Goal: Transaction & Acquisition: Obtain resource

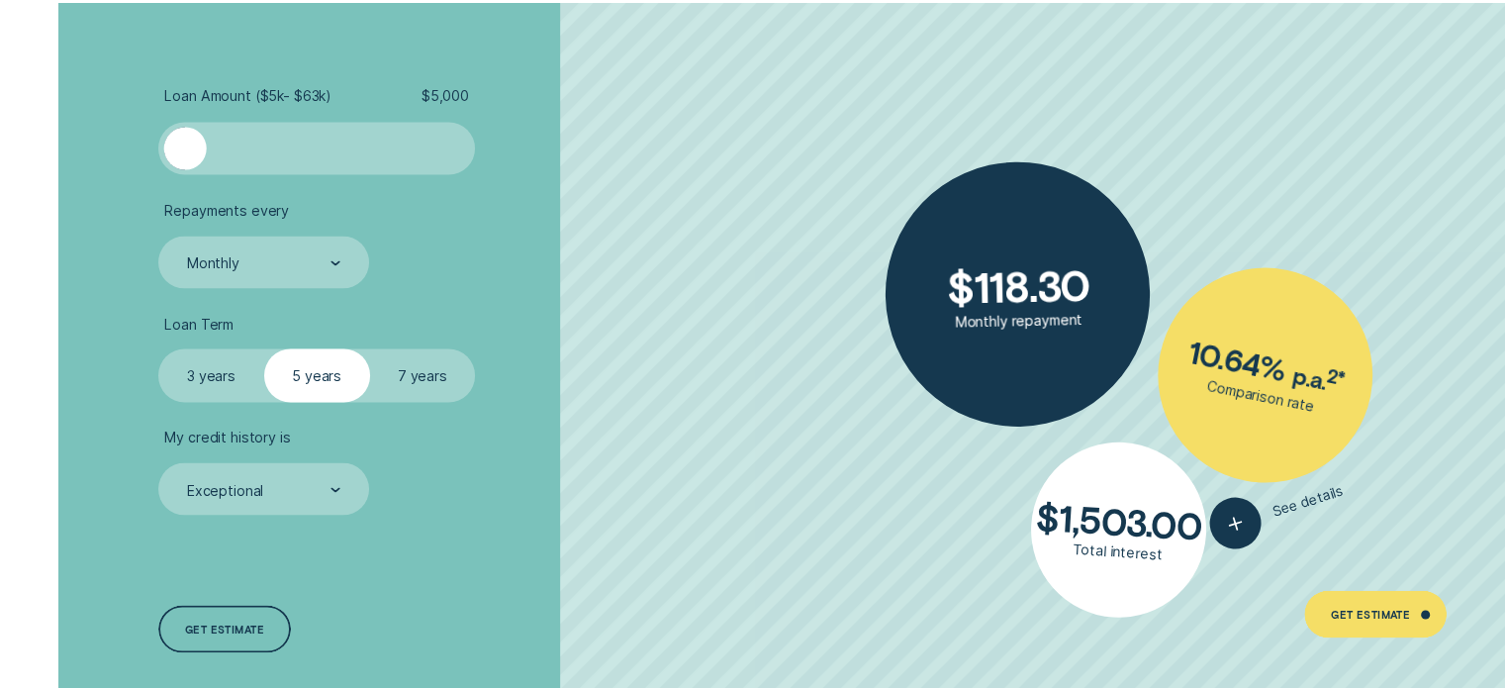
scroll to position [3661, 0]
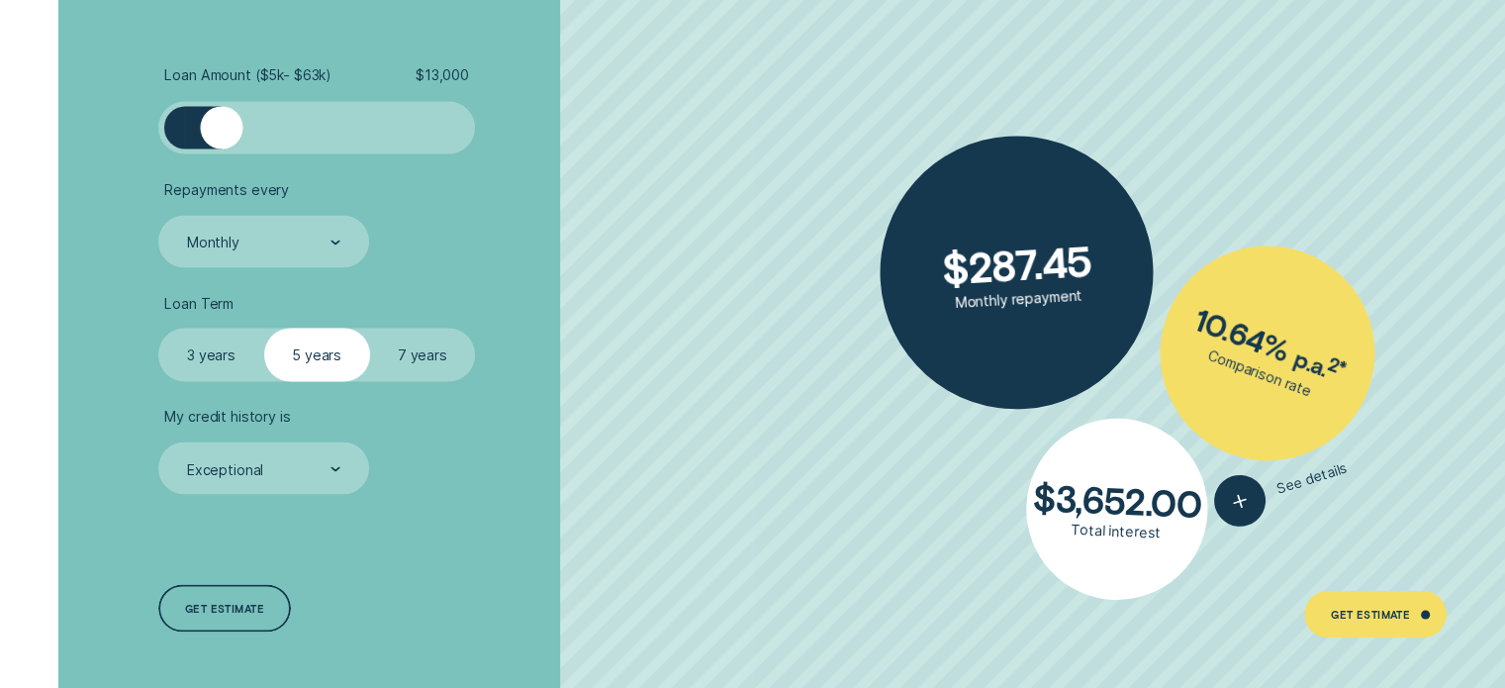
drag, startPoint x: 180, startPoint y: 133, endPoint x: 223, endPoint y: 123, distance: 43.7
click at [222, 125] on div at bounding box center [221, 127] width 43 height 43
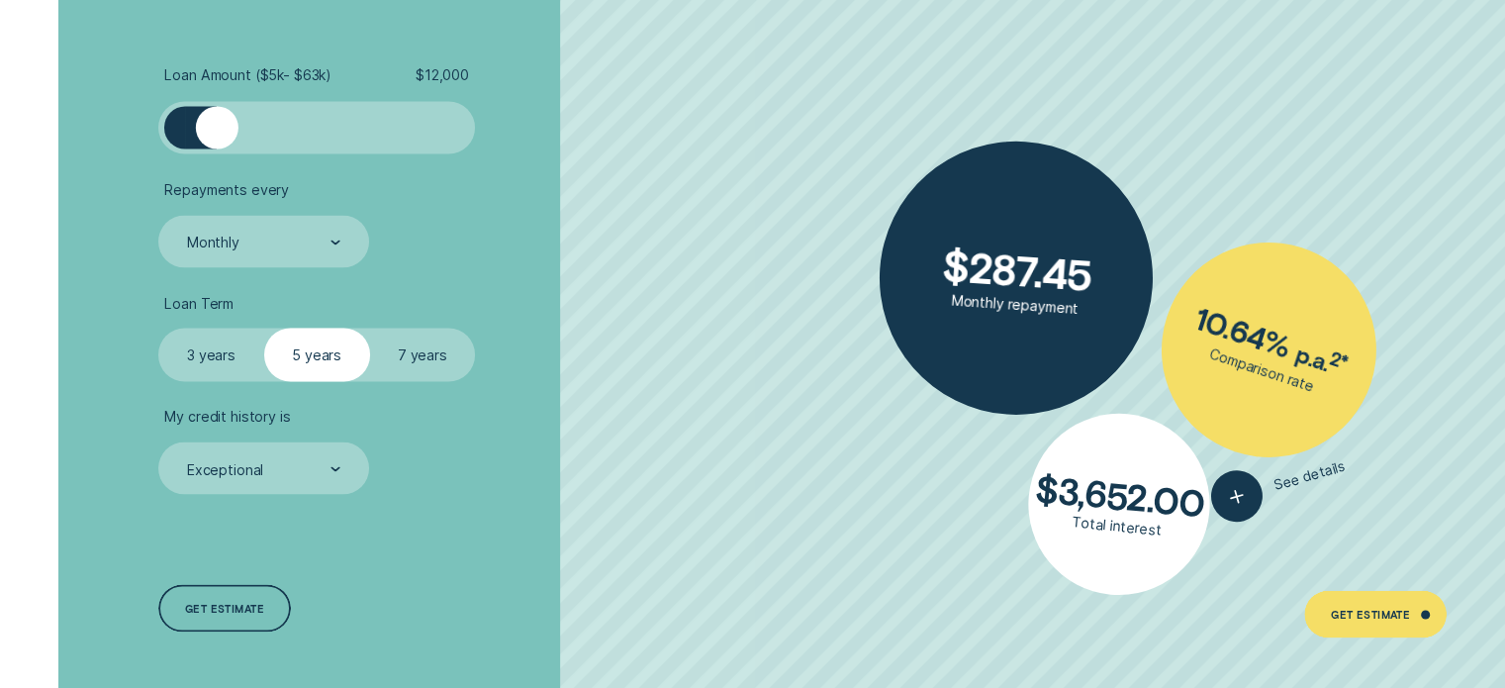
click at [216, 123] on div at bounding box center [217, 127] width 43 height 43
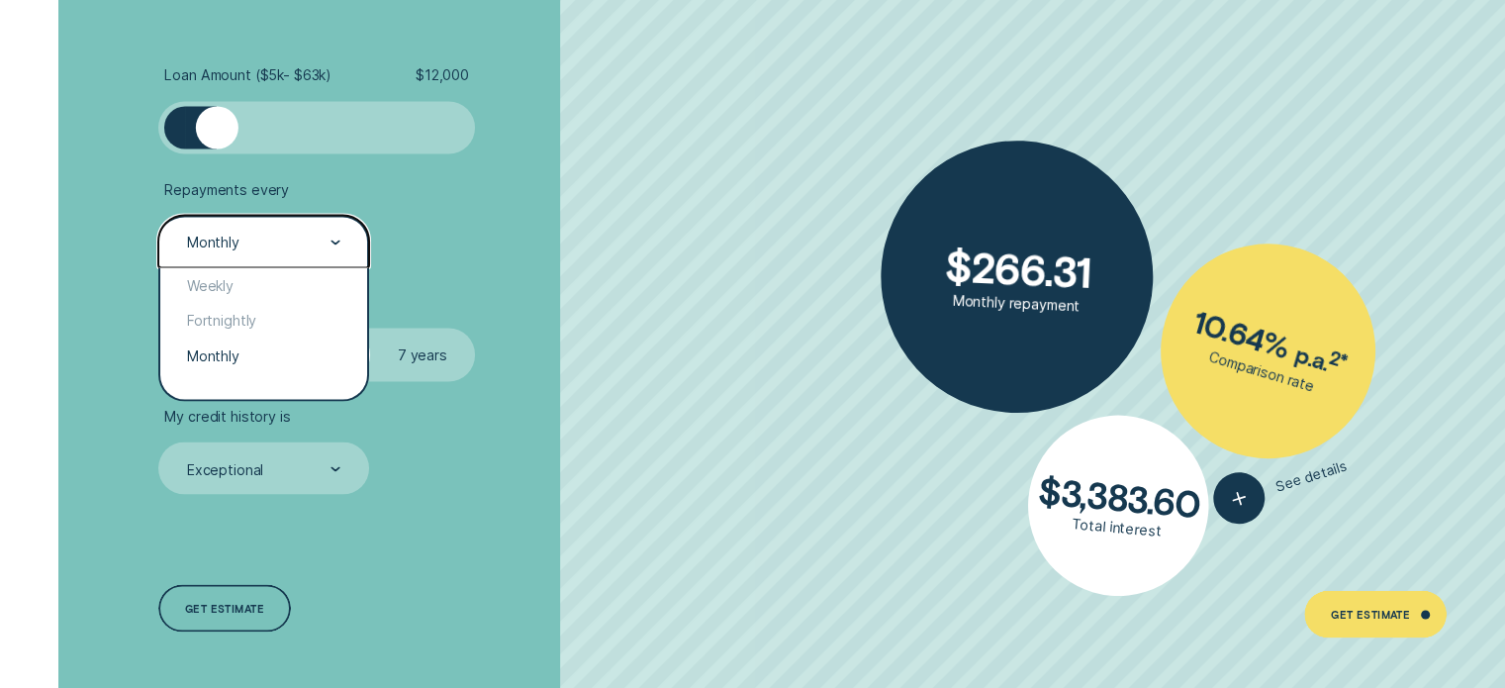
click at [337, 235] on div at bounding box center [335, 242] width 10 height 50
click at [277, 279] on div "Weekly" at bounding box center [263, 285] width 206 height 36
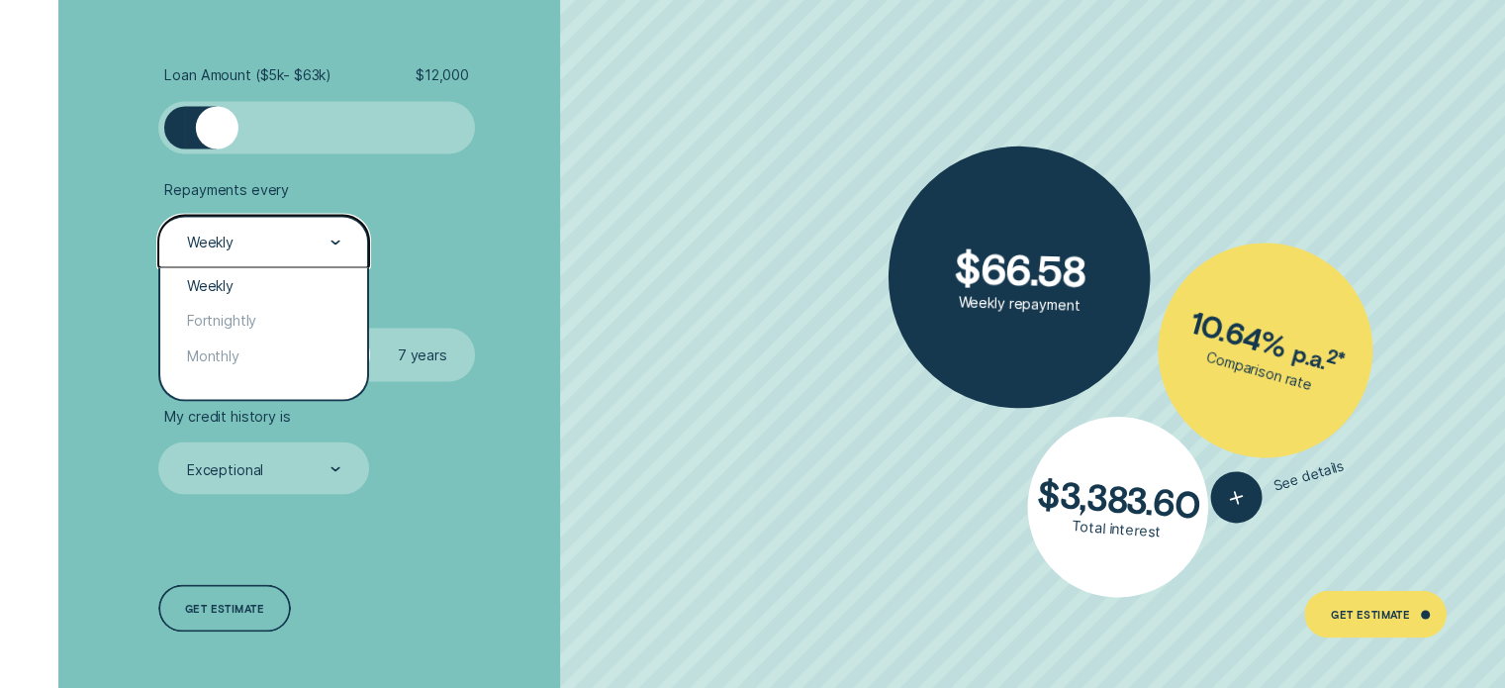
click at [333, 243] on icon at bounding box center [335, 241] width 10 height 5
click at [242, 348] on div "Monthly" at bounding box center [263, 355] width 206 height 36
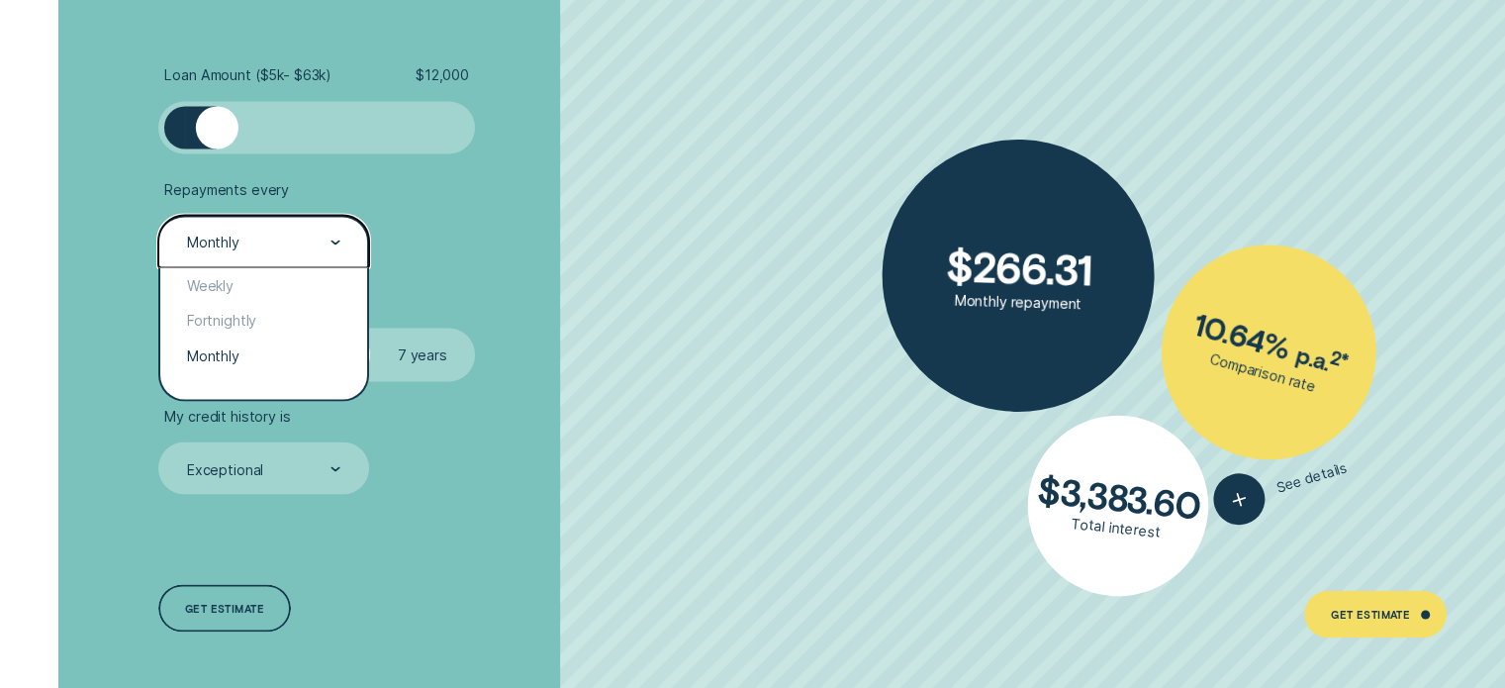
click at [344, 225] on div "Monthly" at bounding box center [263, 241] width 210 height 52
click at [249, 315] on div "Fortnightly" at bounding box center [263, 321] width 206 height 36
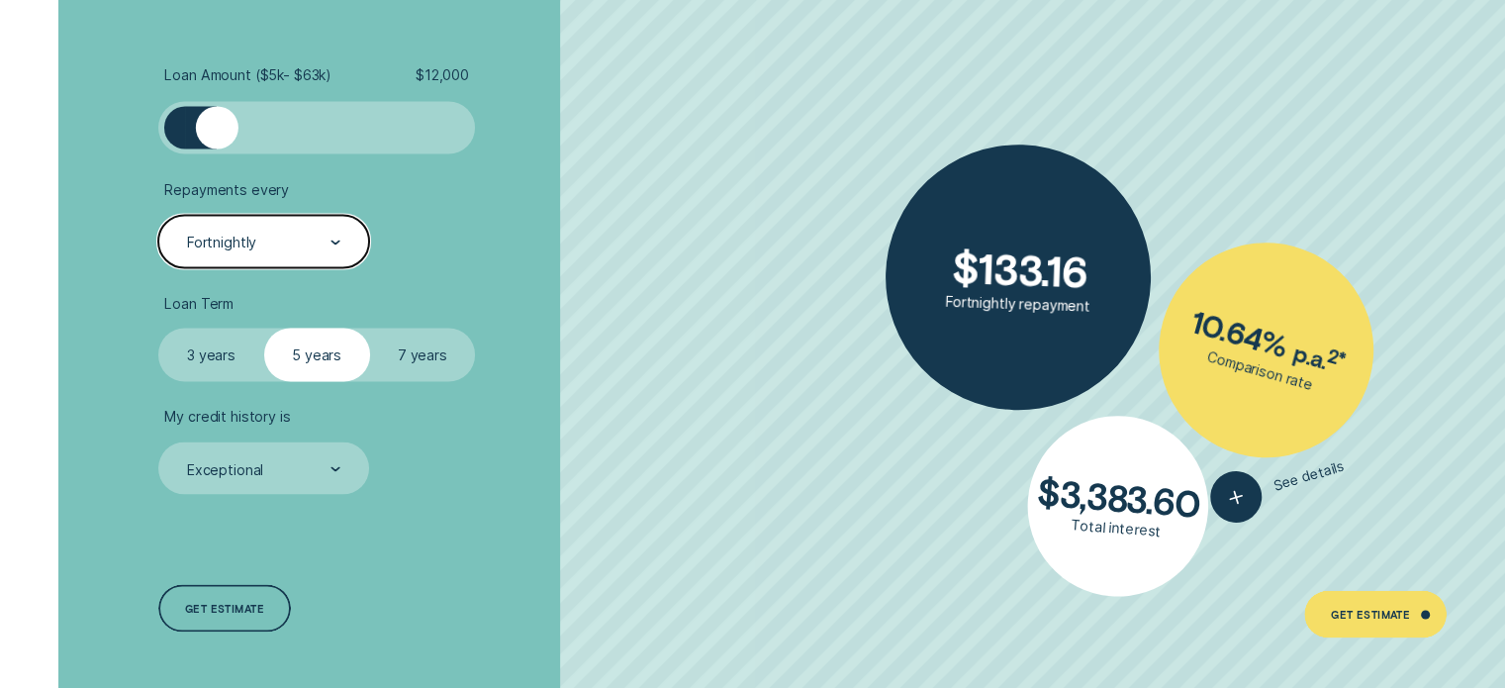
click at [441, 233] on li "Repayments every option Fortnightly, selected. Select is focused , press Down t…" at bounding box center [400, 223] width 485 height 87
click at [413, 354] on label "7 years" at bounding box center [423, 353] width 106 height 52
click at [370, 327] on input "7 years" at bounding box center [370, 327] width 0 height 0
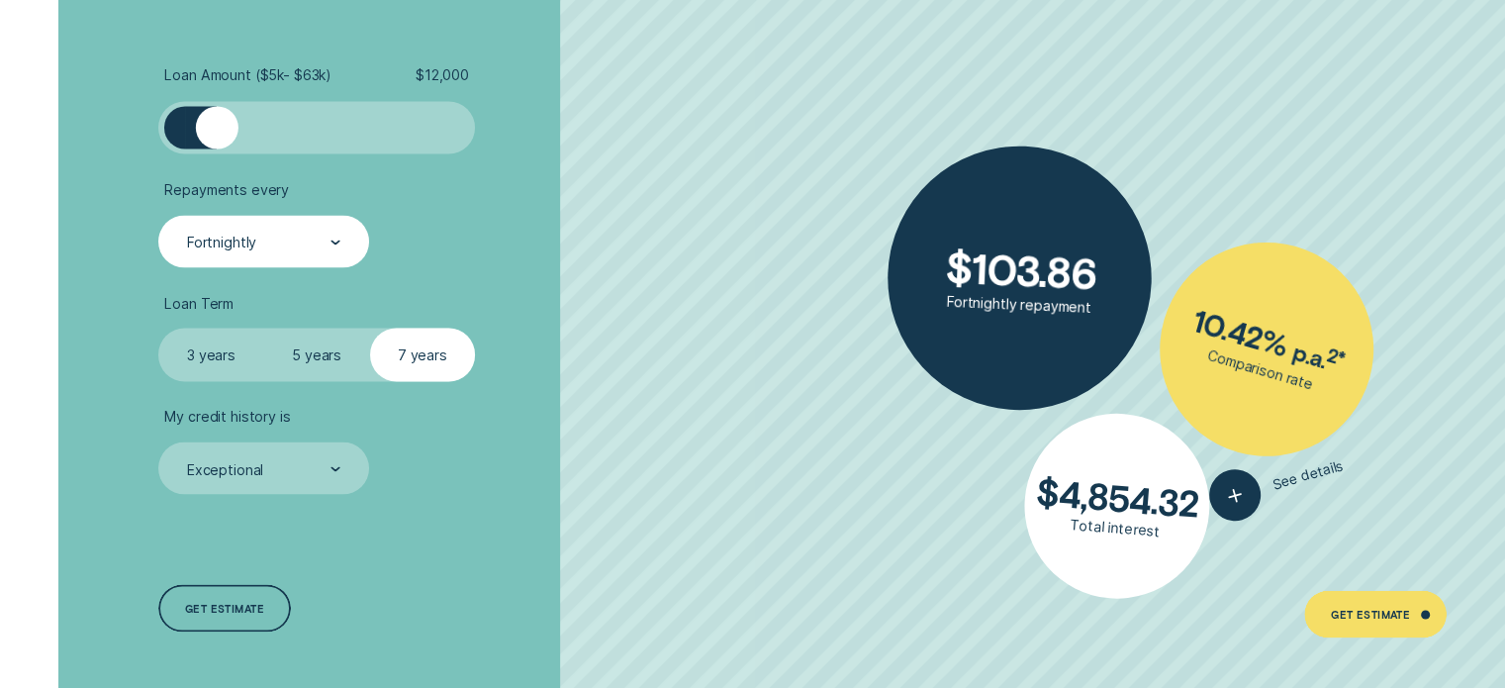
click at [222, 359] on label "3 years" at bounding box center [211, 353] width 106 height 52
click at [158, 327] on input "3 years" at bounding box center [158, 327] width 0 height 0
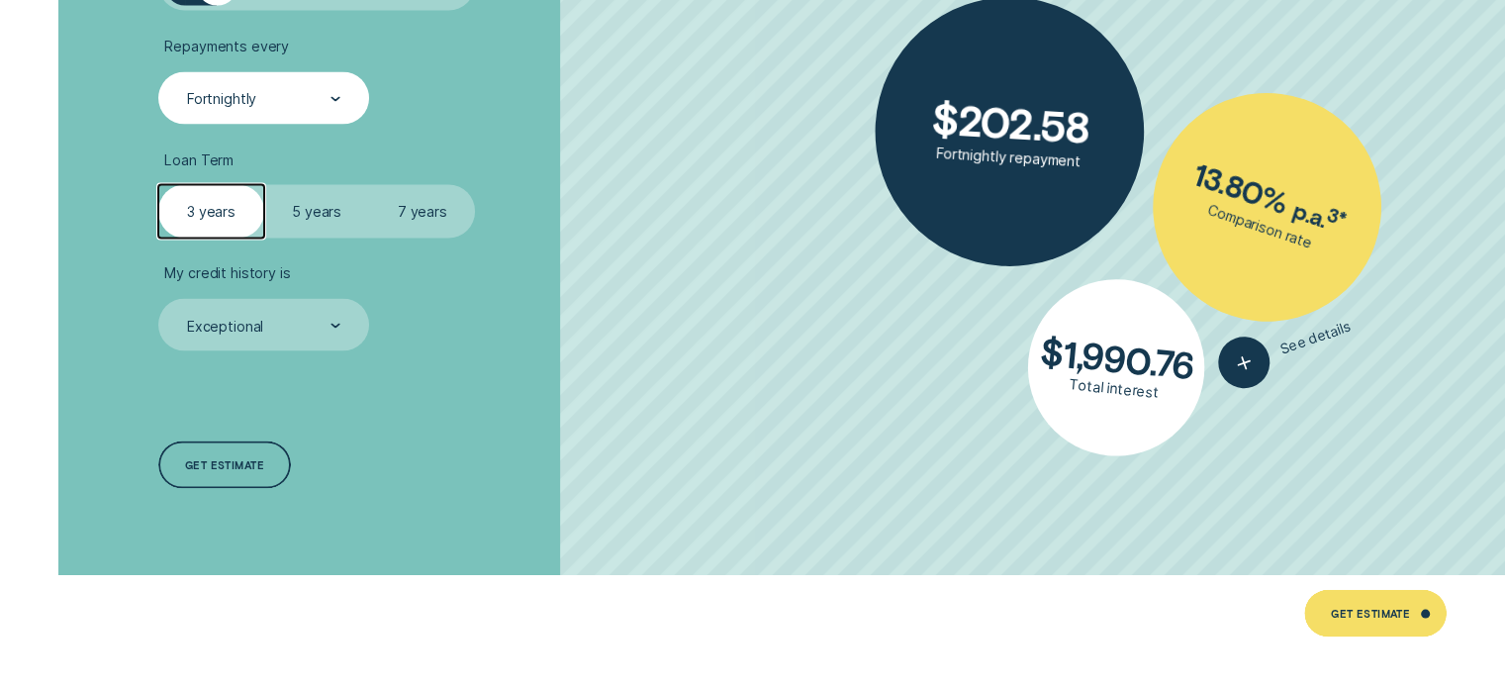
scroll to position [3859, 0]
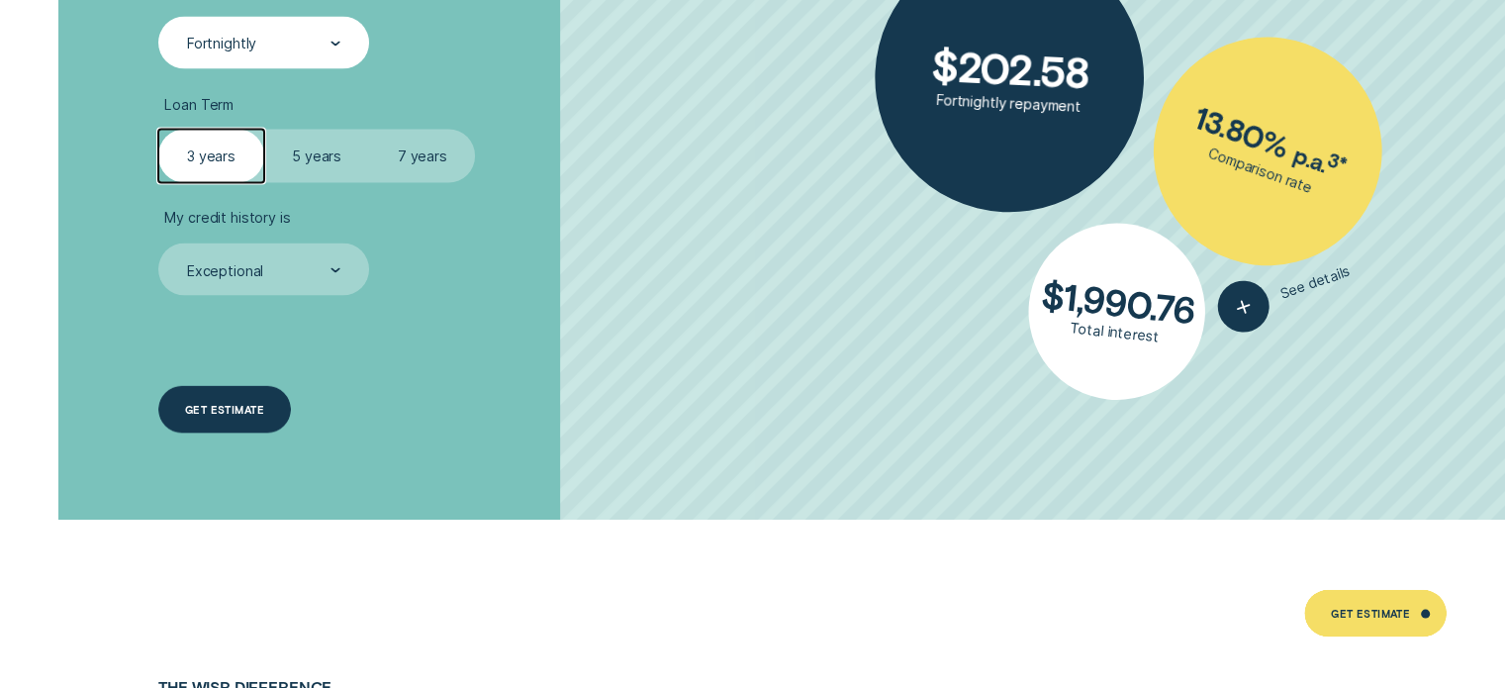
click at [253, 397] on div "Get estimate" at bounding box center [224, 409] width 132 height 47
